Goal: Task Accomplishment & Management: Complete application form

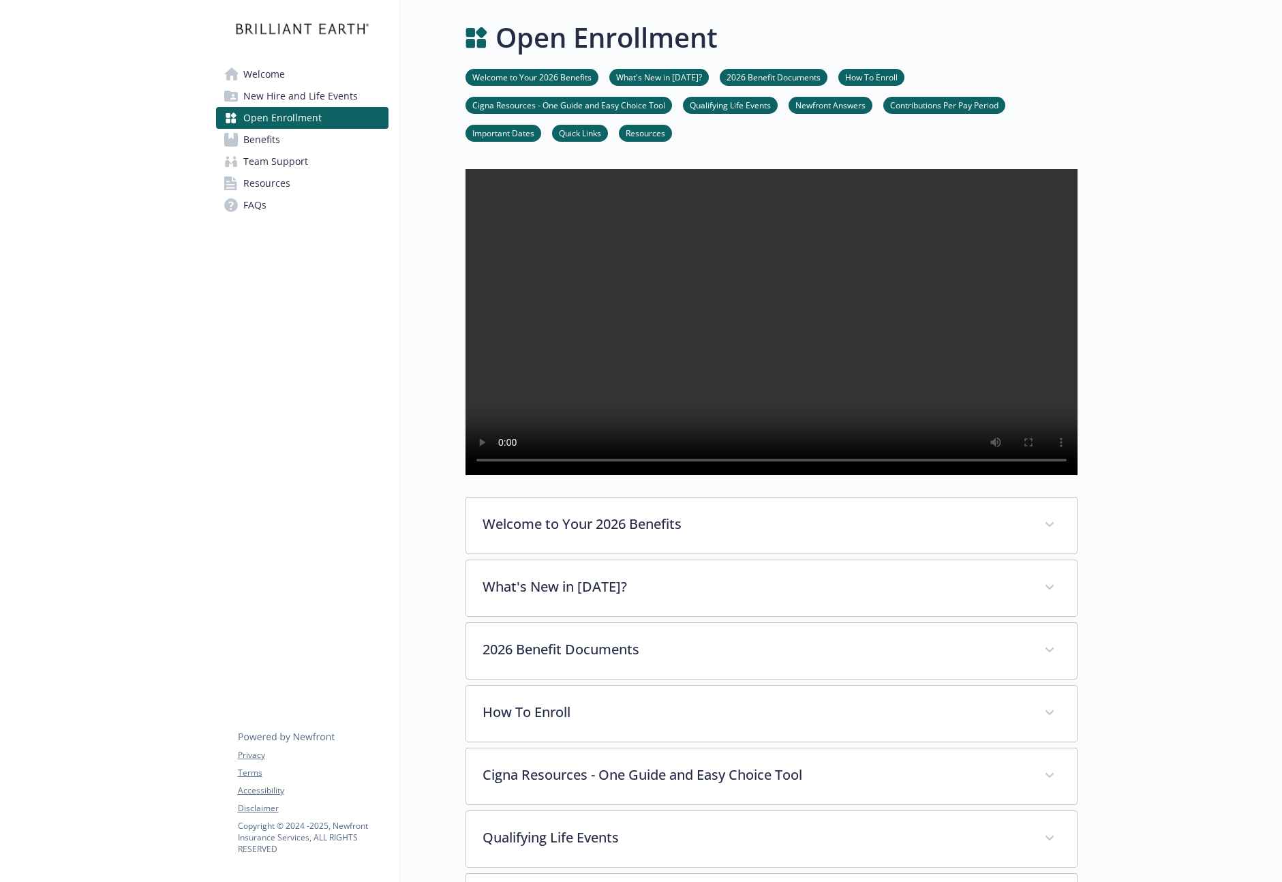
scroll to position [930, 0]
